Goal: Transaction & Acquisition: Purchase product/service

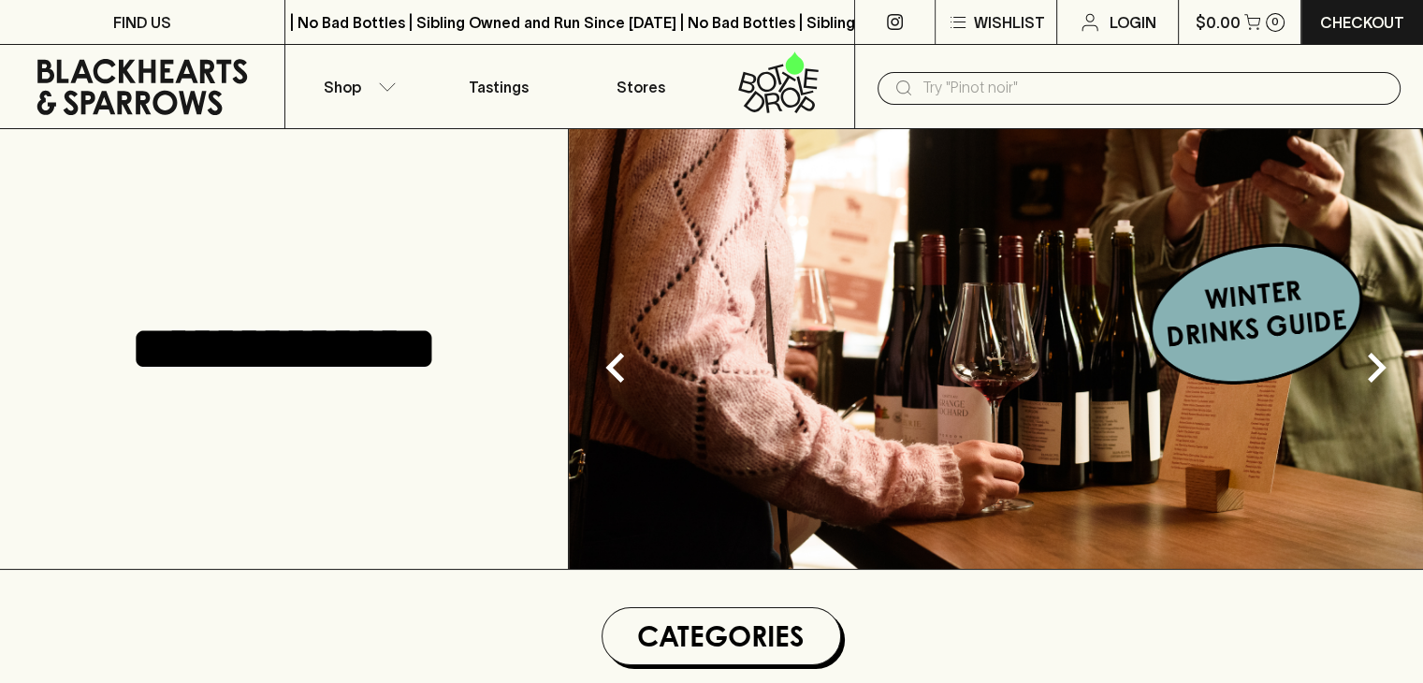
click at [965, 94] on input "text" at bounding box center [1153, 88] width 463 height 30
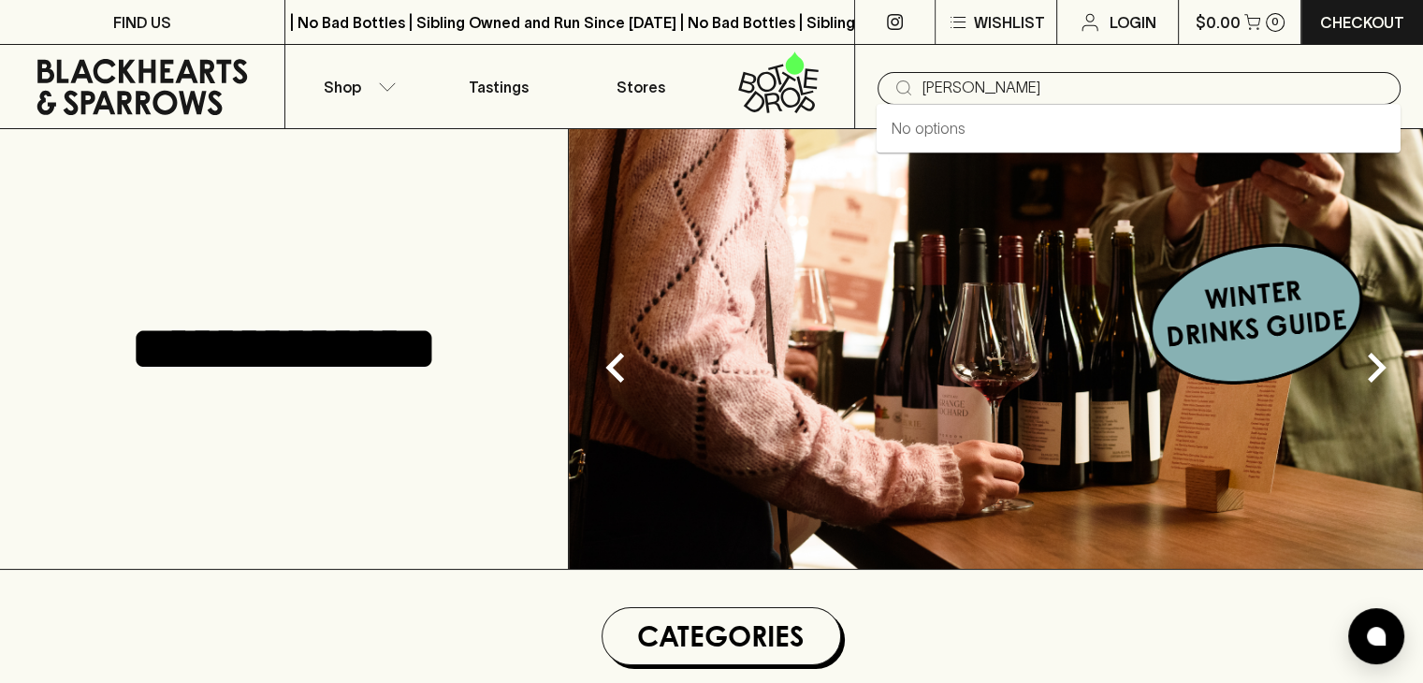
type input "[PERSON_NAME]"
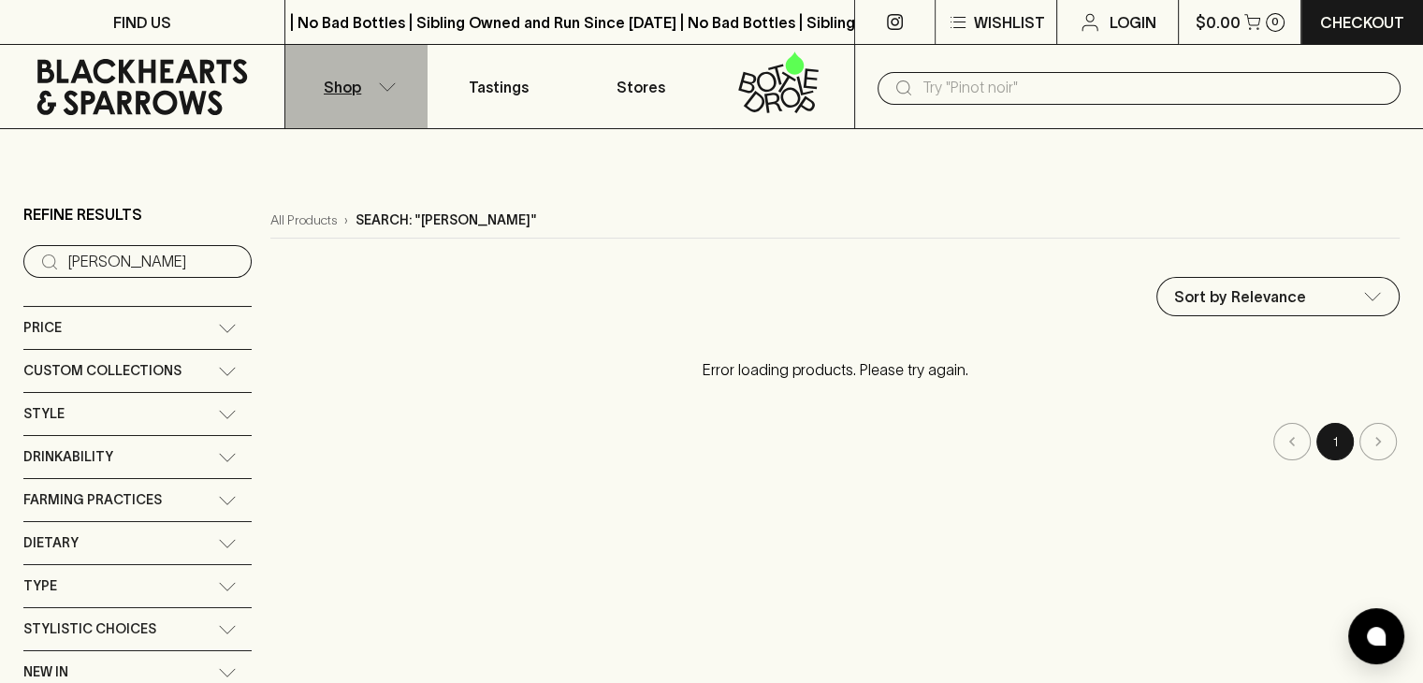
click at [382, 89] on icon "button" at bounding box center [387, 86] width 19 height 9
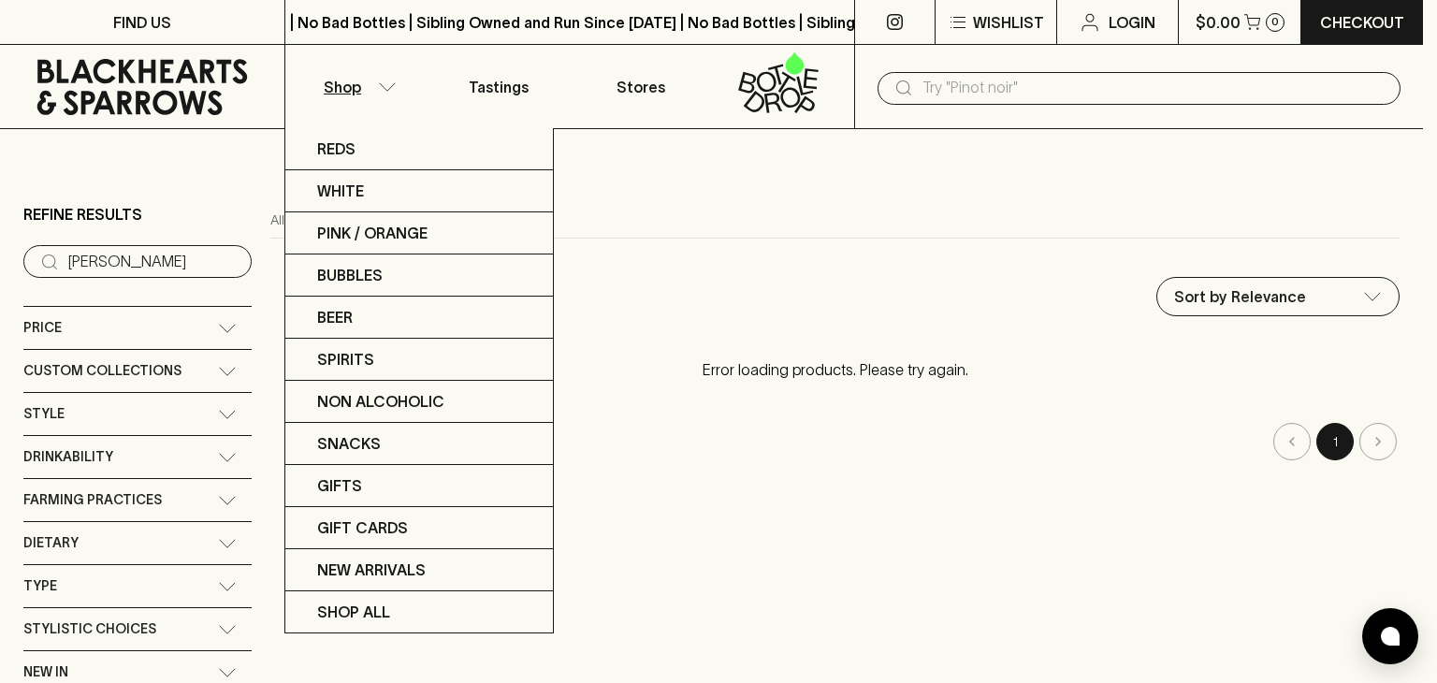
click at [168, 251] on div at bounding box center [718, 341] width 1437 height 683
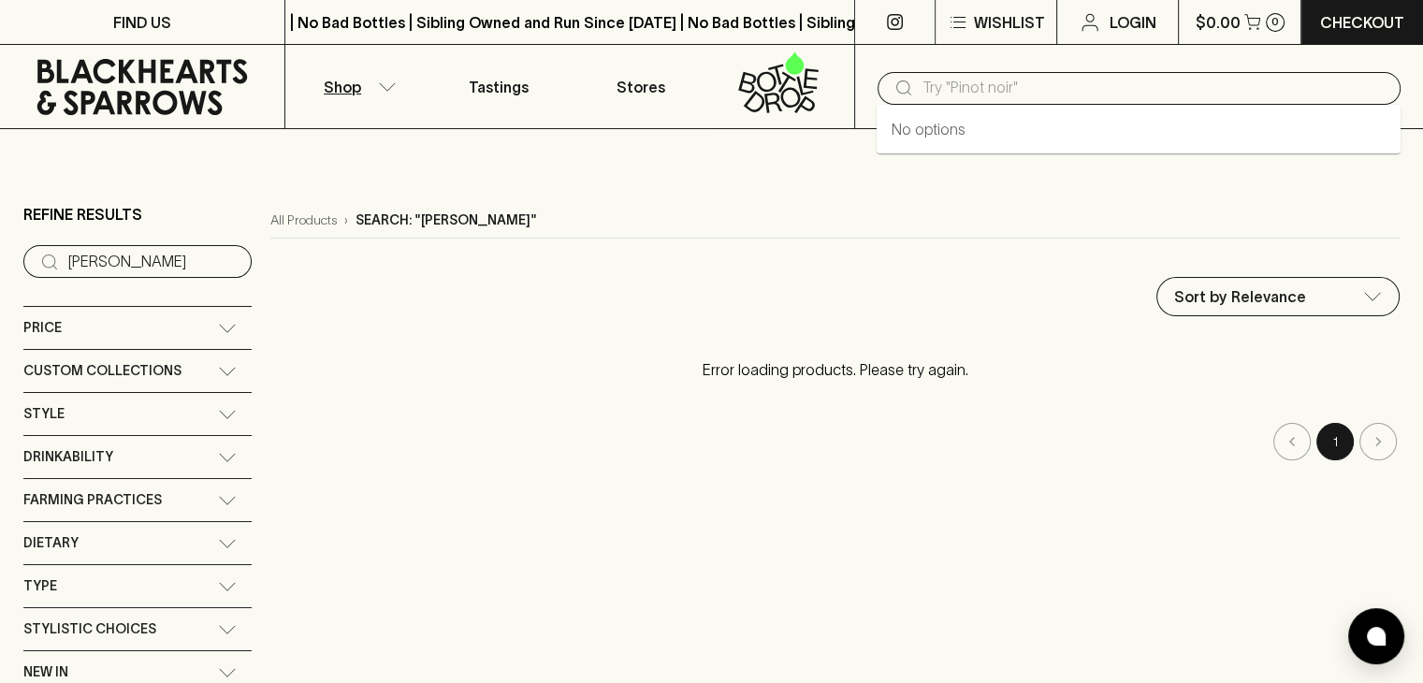
click at [1033, 88] on input "text" at bounding box center [1153, 88] width 463 height 30
type input "cider"
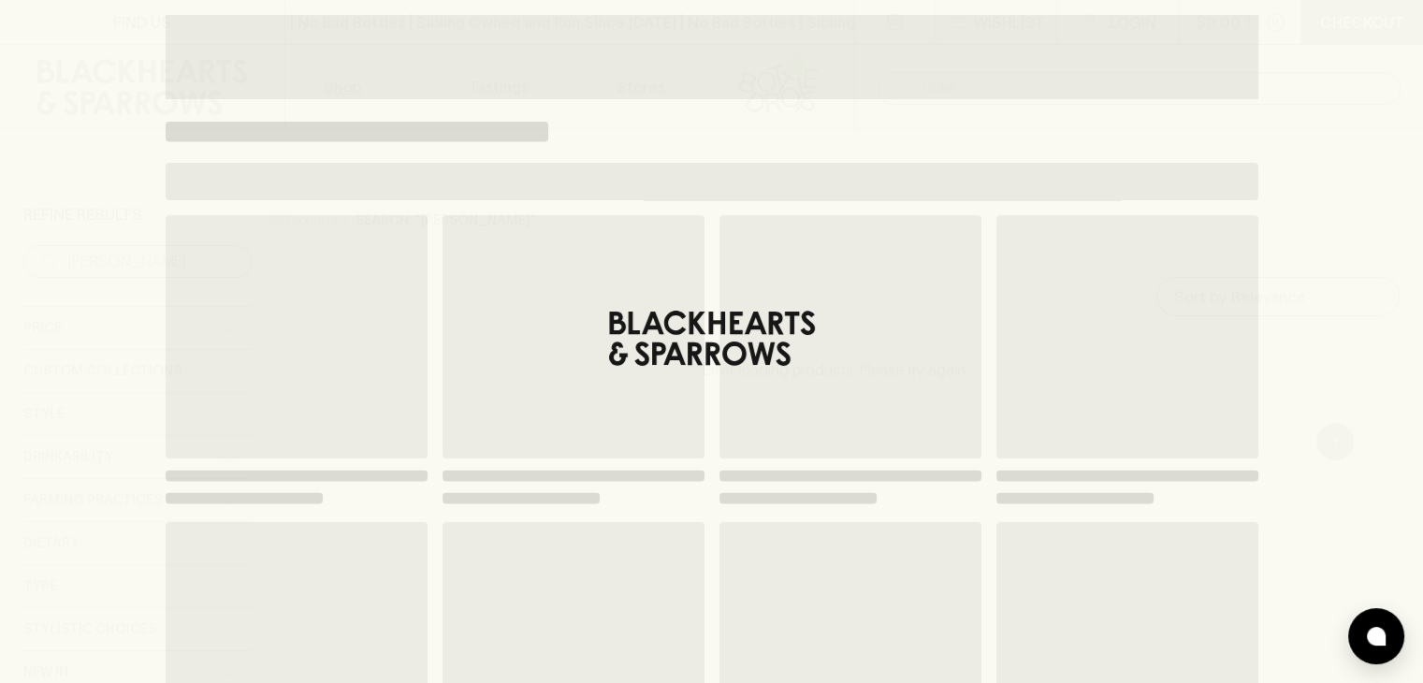
type input "cider"
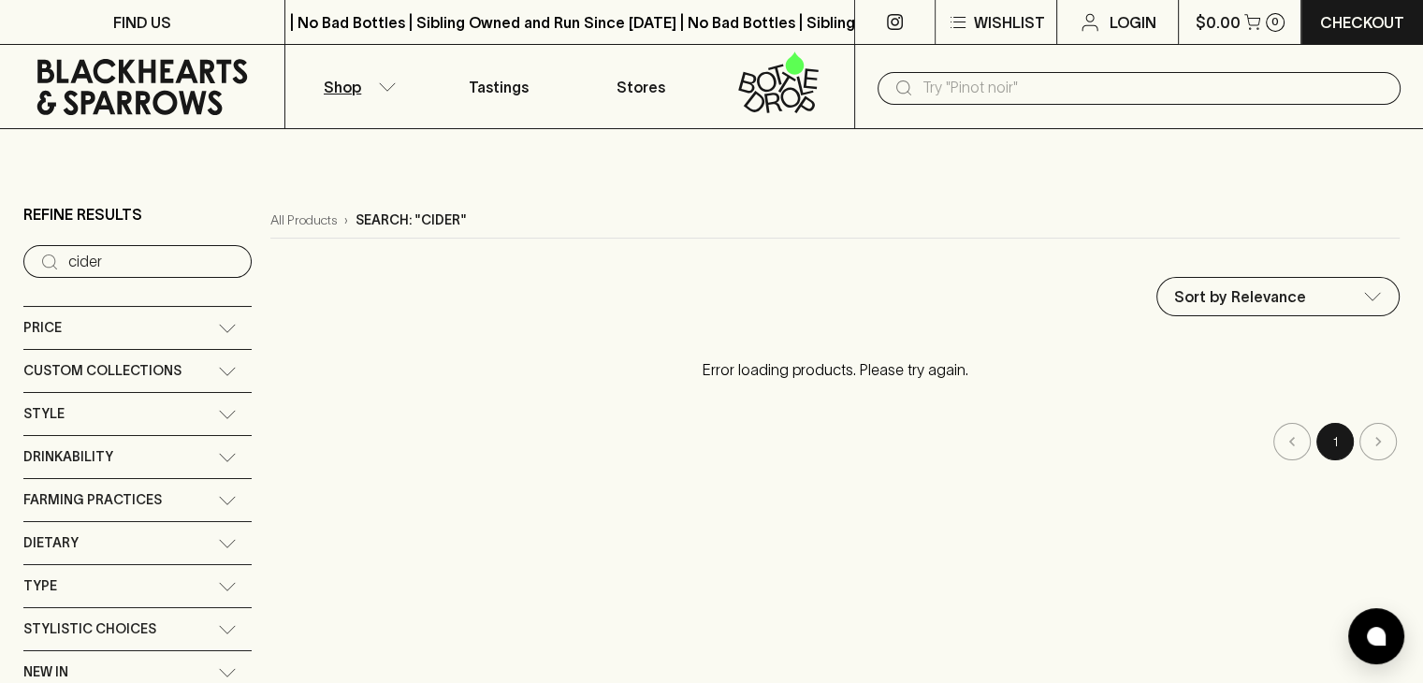
click at [383, 89] on icon "button" at bounding box center [387, 86] width 19 height 9
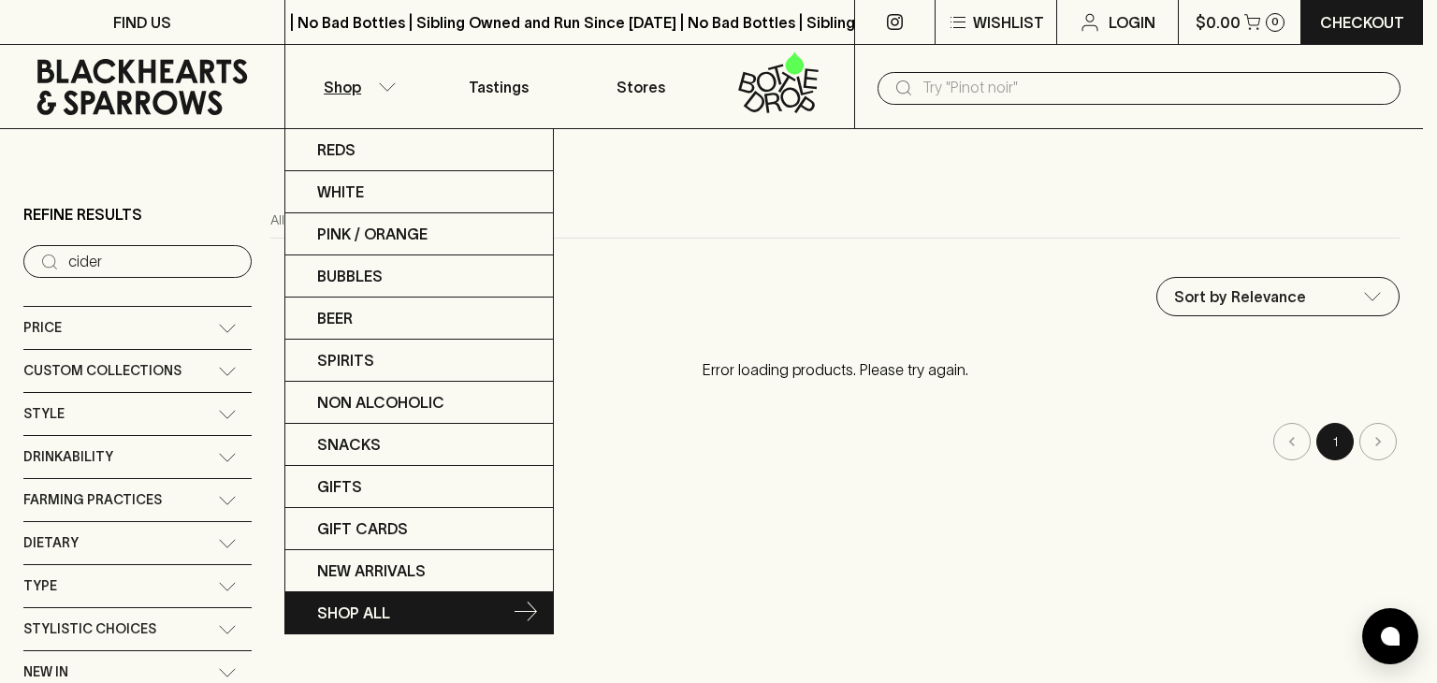
click at [359, 607] on p "SHOP ALL" at bounding box center [353, 612] width 73 height 22
